Goal: Task Accomplishment & Management: Manage account settings

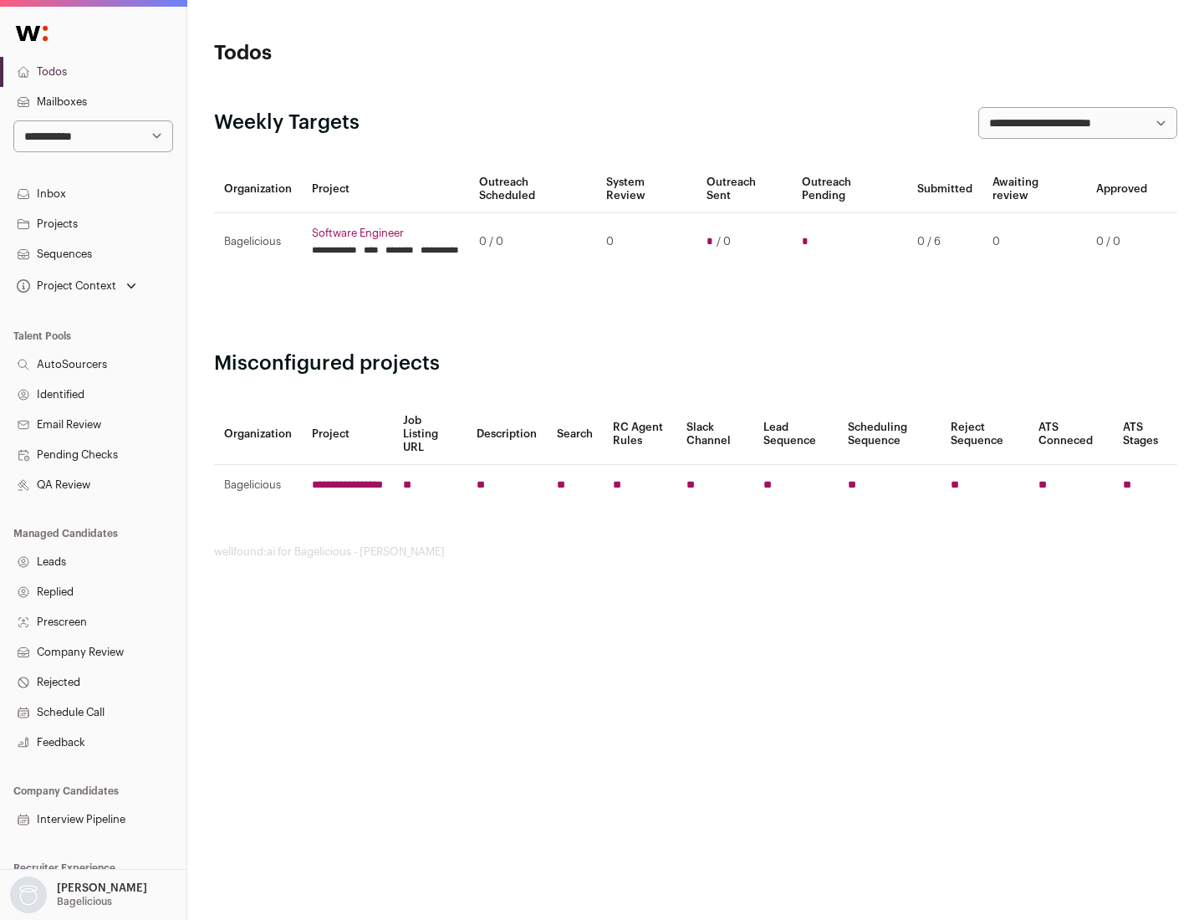
click at [93, 223] on link "Projects" at bounding box center [93, 224] width 186 height 30
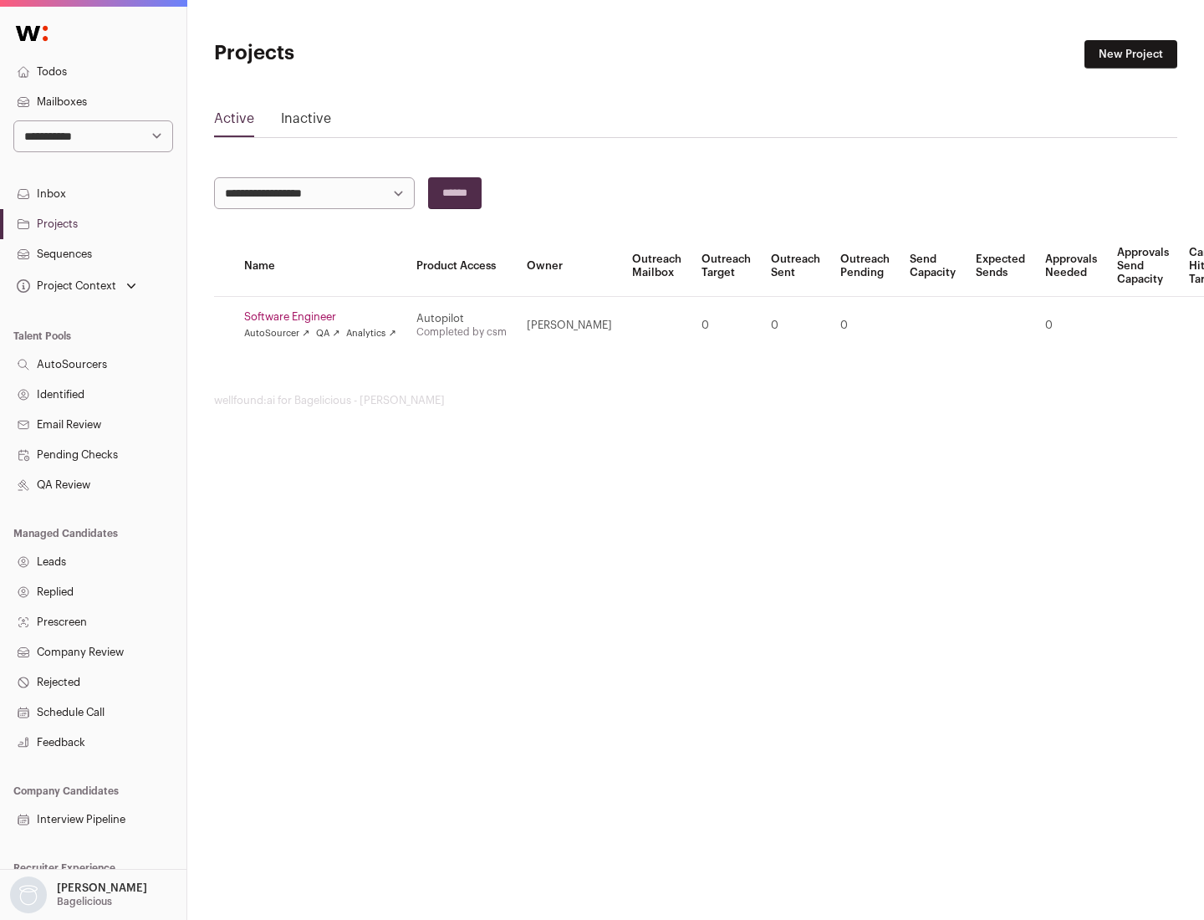
click at [325, 317] on link "Software Engineer" at bounding box center [320, 316] width 152 height 13
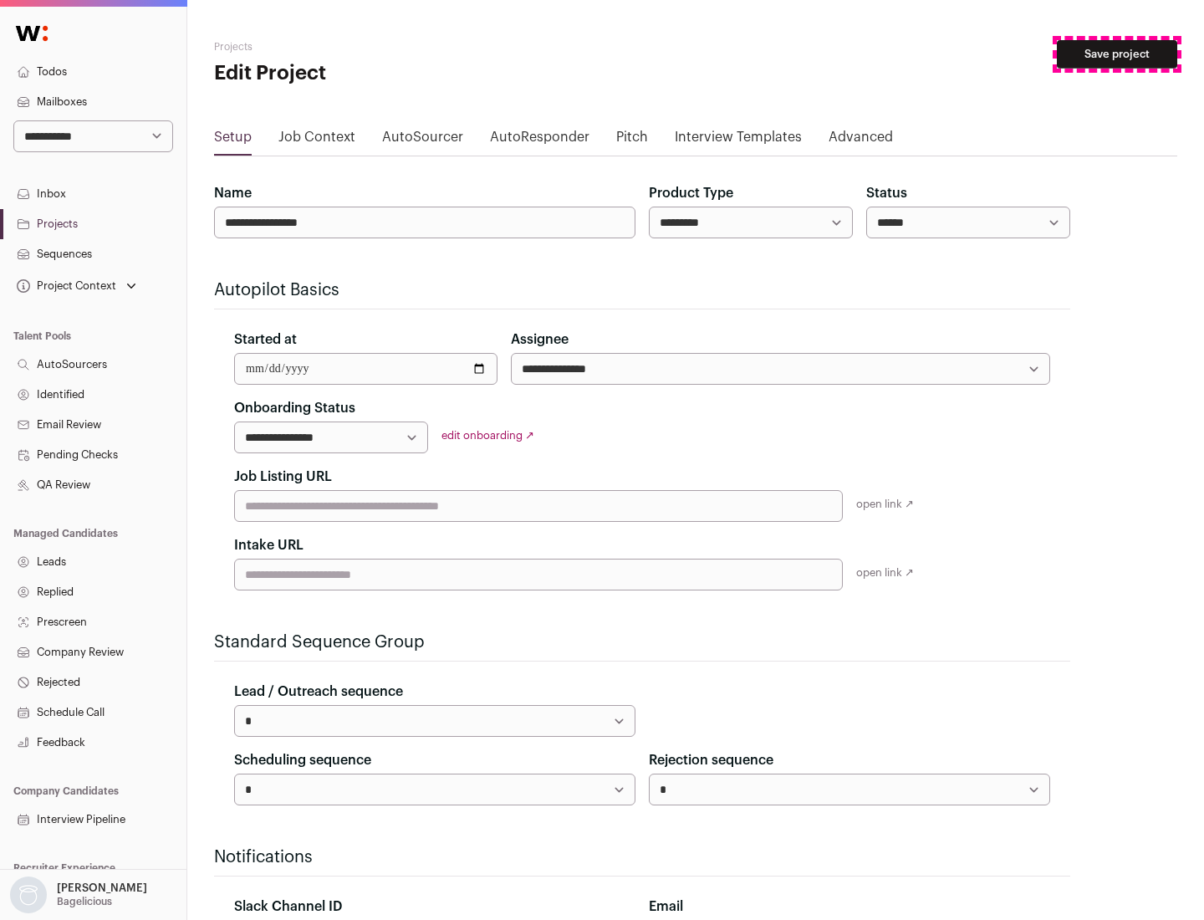
click at [1117, 54] on button "Save project" at bounding box center [1117, 54] width 120 height 28
